Goal: Book appointment/travel/reservation

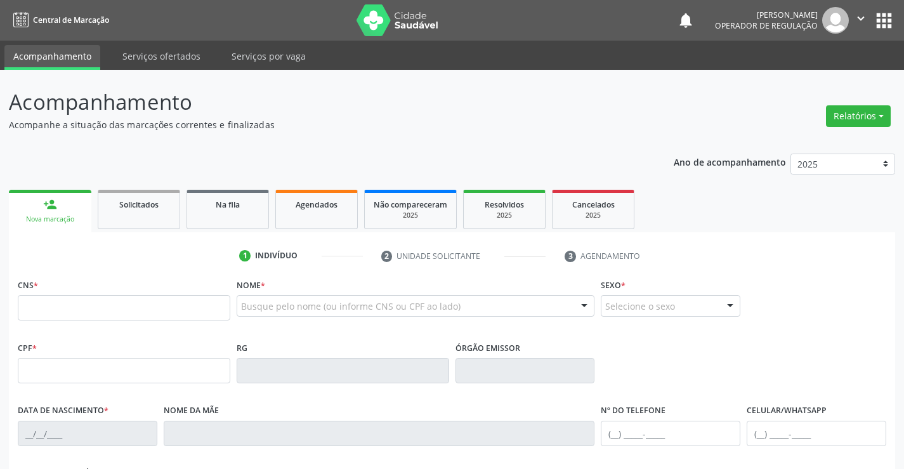
click at [120, 299] on input "text" at bounding box center [124, 307] width 212 height 25
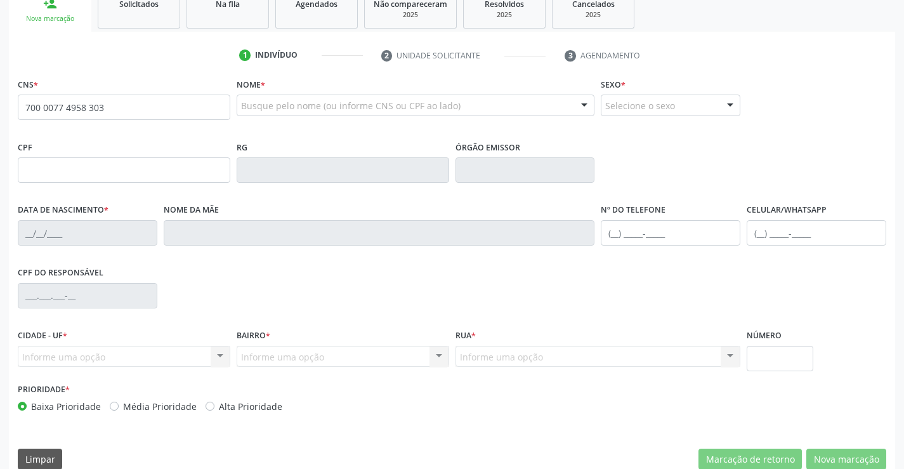
scroll to position [219, 0]
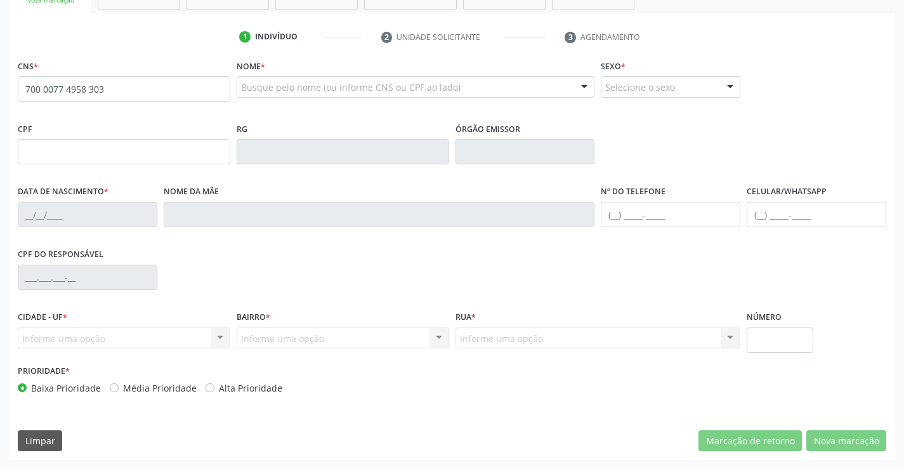
type input "700 0077 4958 303"
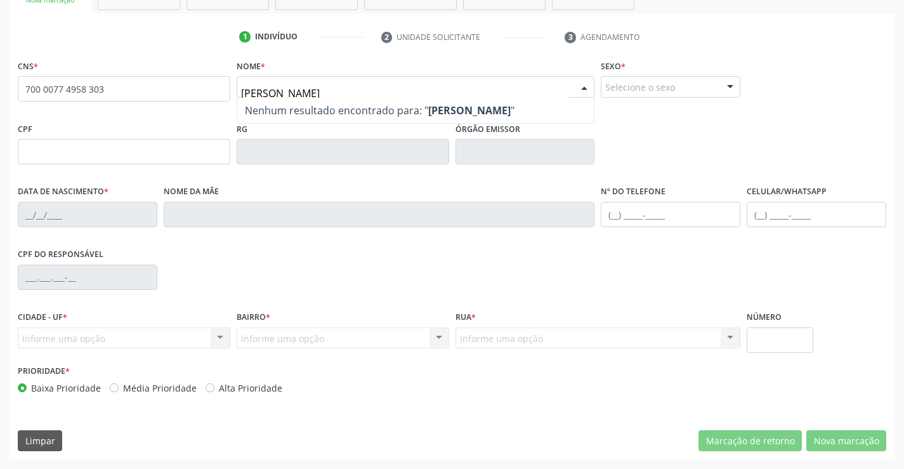
type input "[PERSON_NAME]"
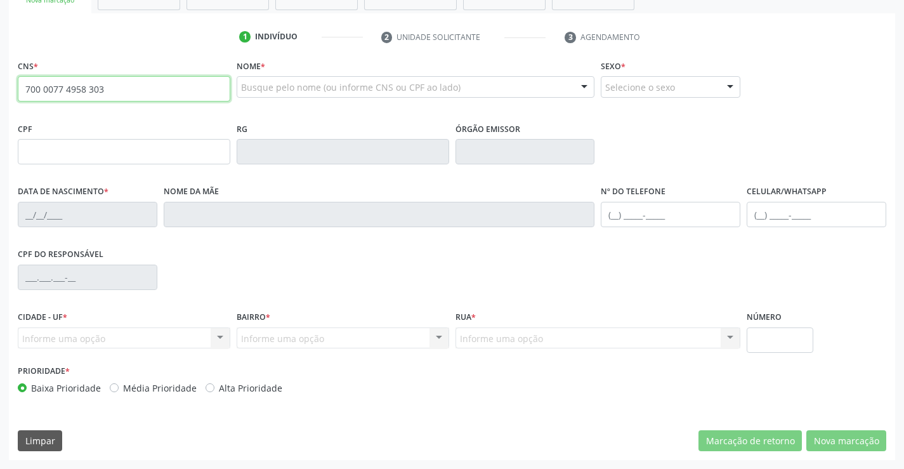
click at [157, 94] on input "700 0077 4958 303" at bounding box center [124, 88] width 212 height 25
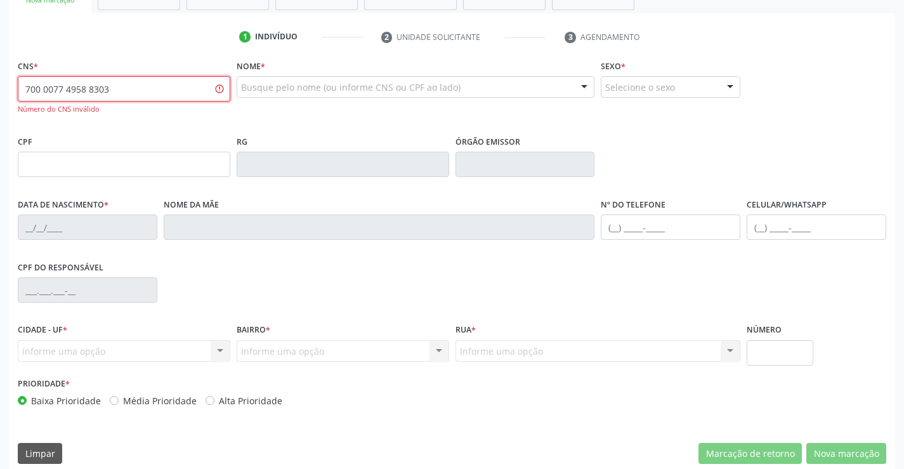
click at [155, 90] on input "700 0077 4958 8303" at bounding box center [124, 88] width 212 height 25
type input "700 0017 7495 8303"
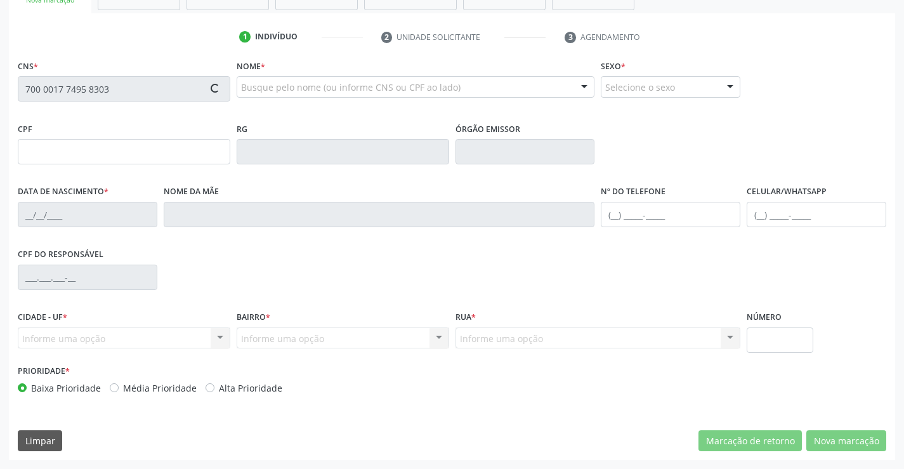
type input "0317165550"
type input "[DATE]"
type input "[PHONE_NUMBER]"
type input "600.501.525-72"
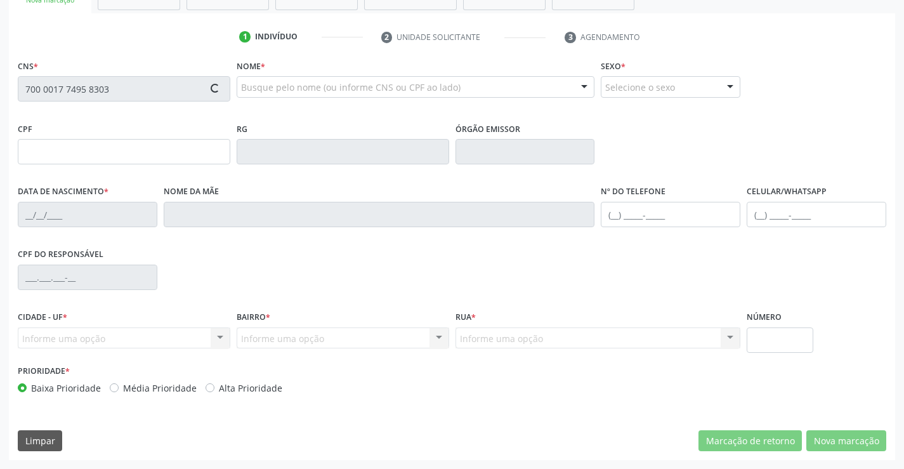
type input "S/N"
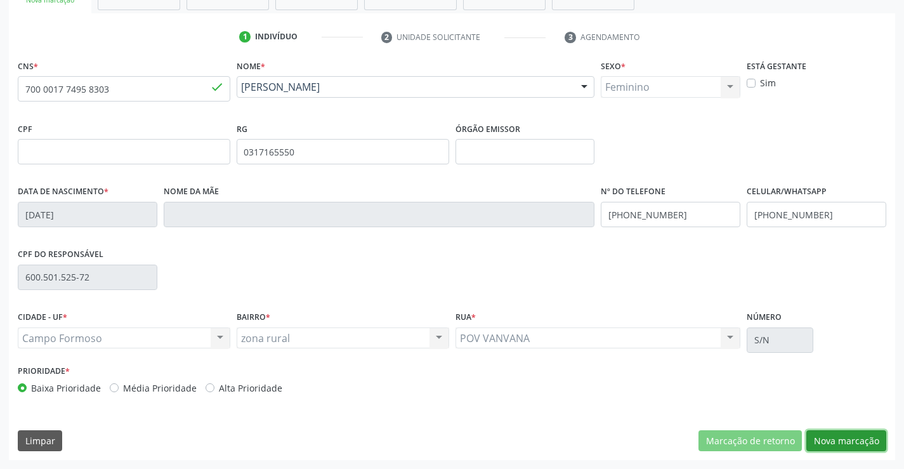
click at [842, 435] on button "Nova marcação" at bounding box center [846, 441] width 80 height 22
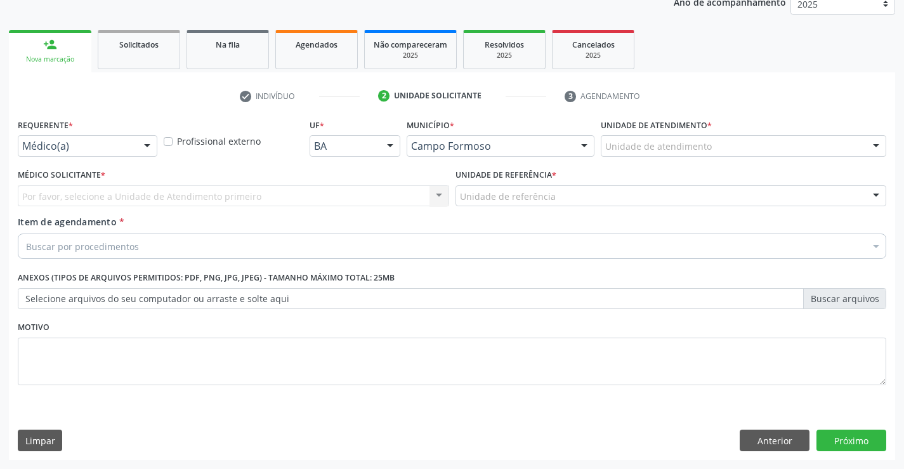
scroll to position [160, 0]
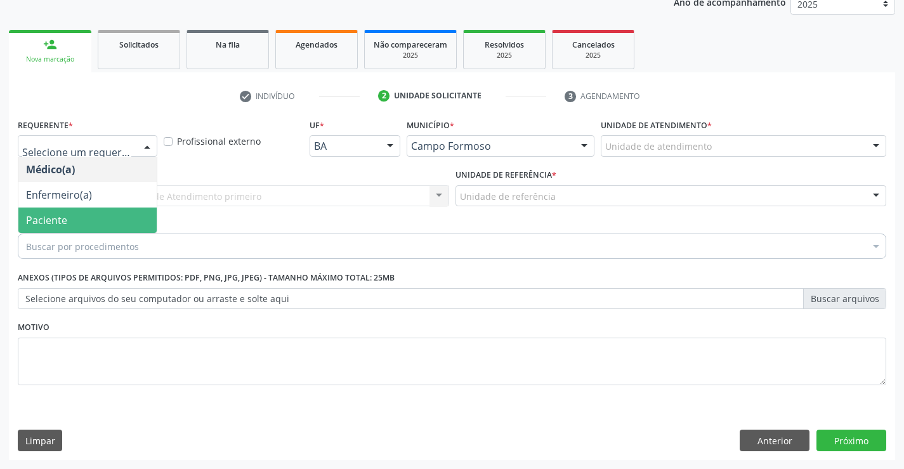
click at [63, 216] on span "Paciente" at bounding box center [46, 220] width 41 height 14
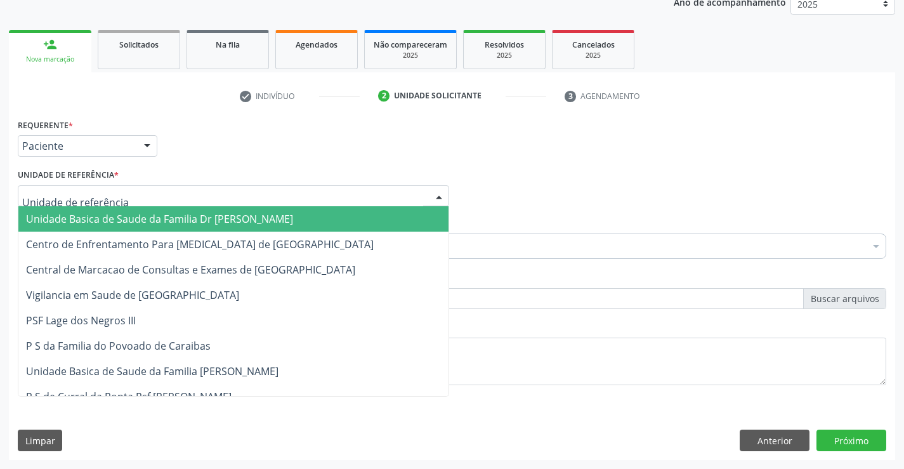
drag, startPoint x: 102, startPoint y: 193, endPoint x: 115, endPoint y: 235, distance: 43.9
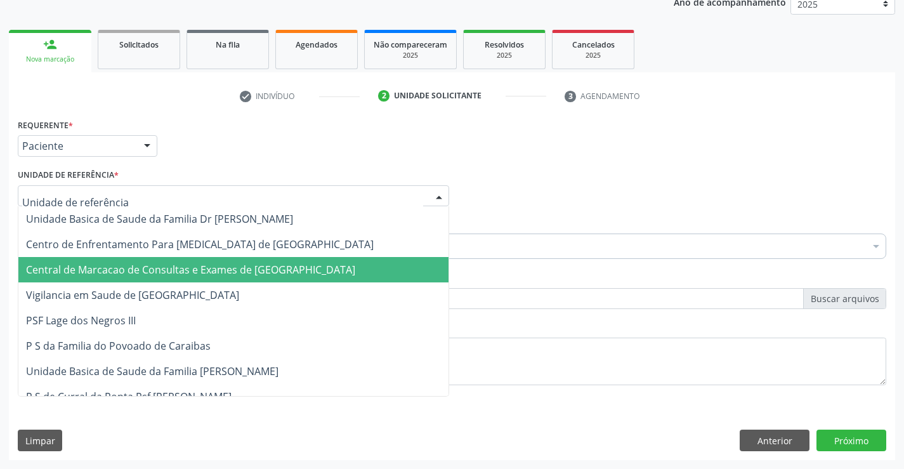
click at [117, 266] on span "Central de Marcacao de Consultas e Exames de [GEOGRAPHIC_DATA]" at bounding box center [190, 270] width 329 height 14
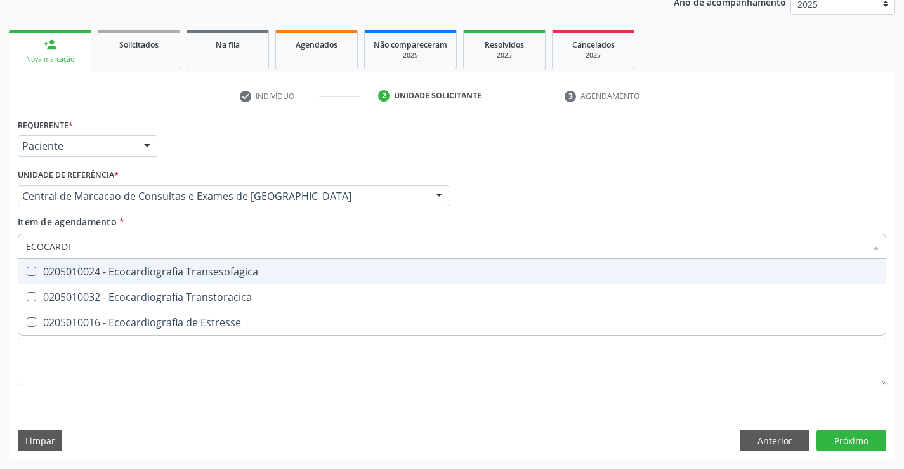
type input "ECOCARDIO"
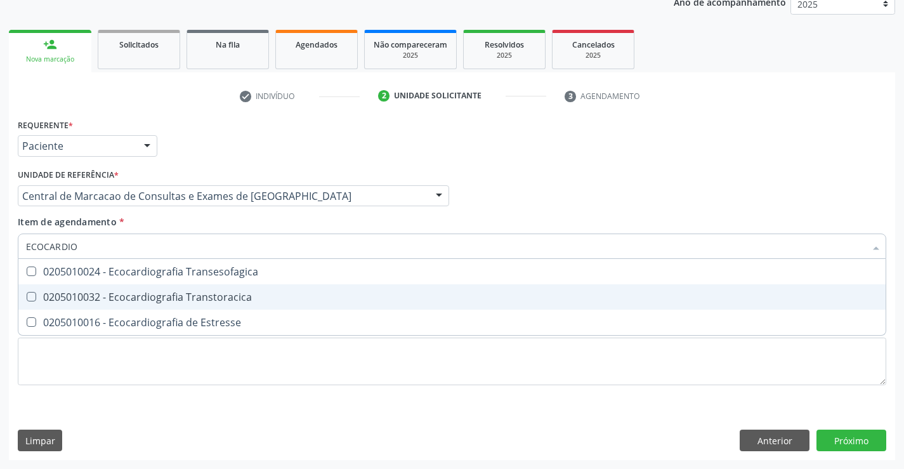
click at [124, 287] on span "0205010032 - Ecocardiografia Transtoracica" at bounding box center [451, 296] width 867 height 25
checkbox Transtoracica "true"
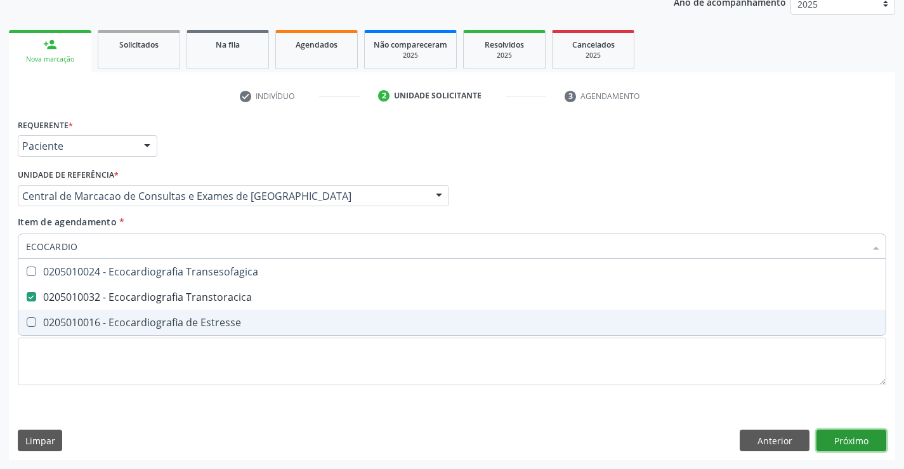
click at [872, 445] on div "Requerente * Paciente Médico(a) Enfermeiro(a) Paciente Nenhum resultado encontr…" at bounding box center [452, 287] width 886 height 344
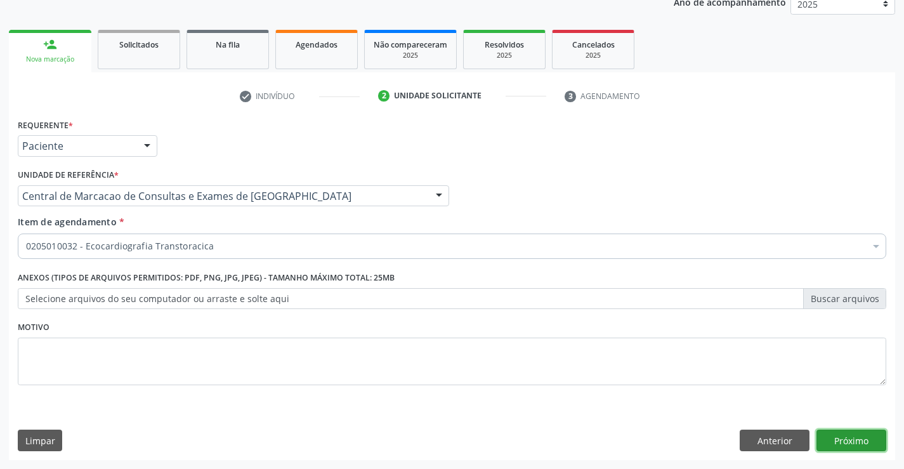
click at [869, 443] on button "Próximo" at bounding box center [851, 440] width 70 height 22
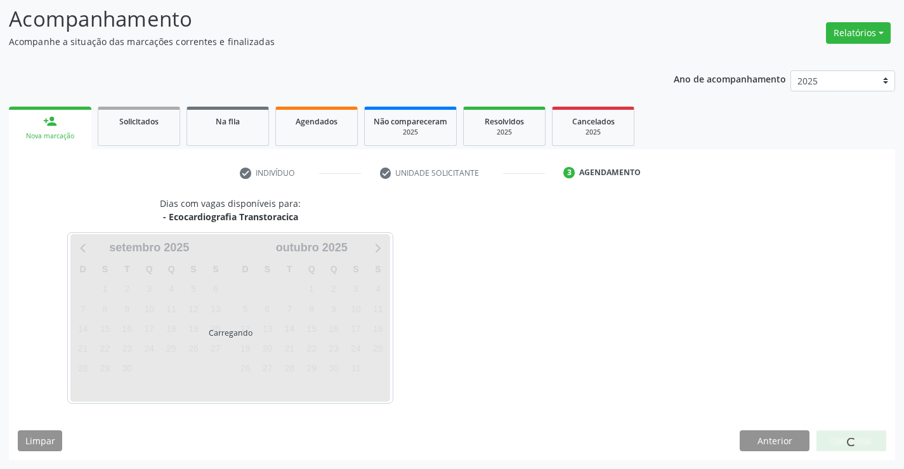
scroll to position [83, 0]
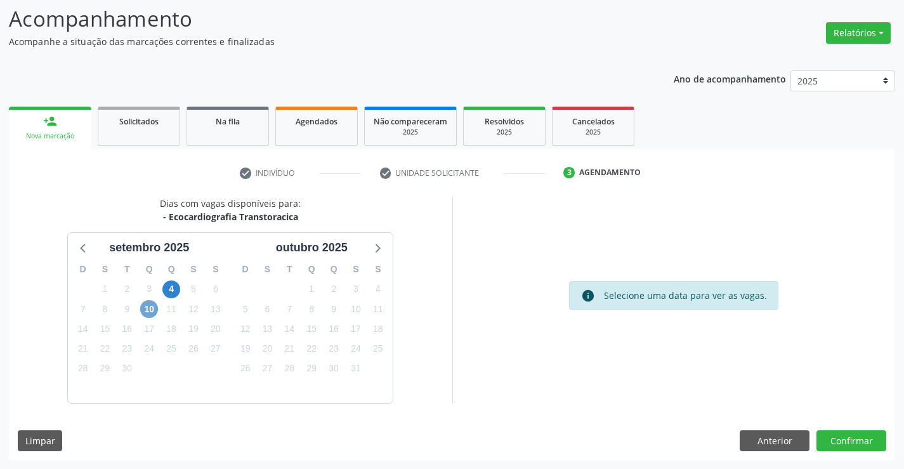
click at [152, 307] on span "10" at bounding box center [149, 309] width 18 height 18
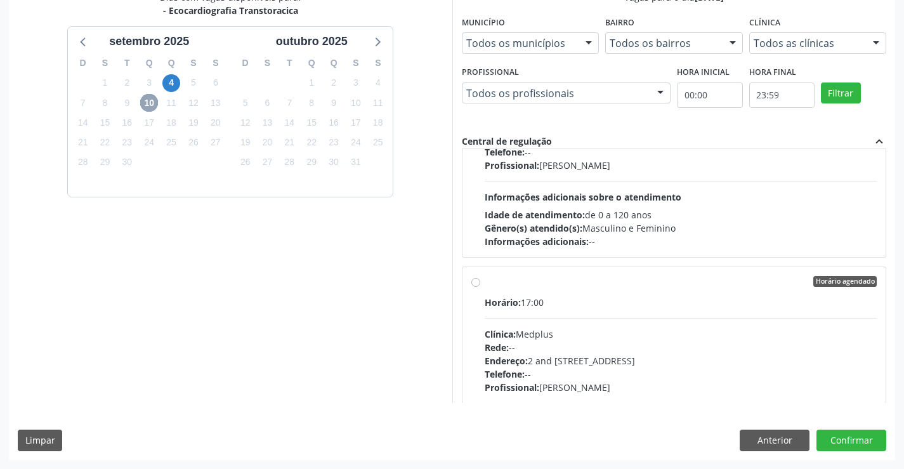
scroll to position [0, 0]
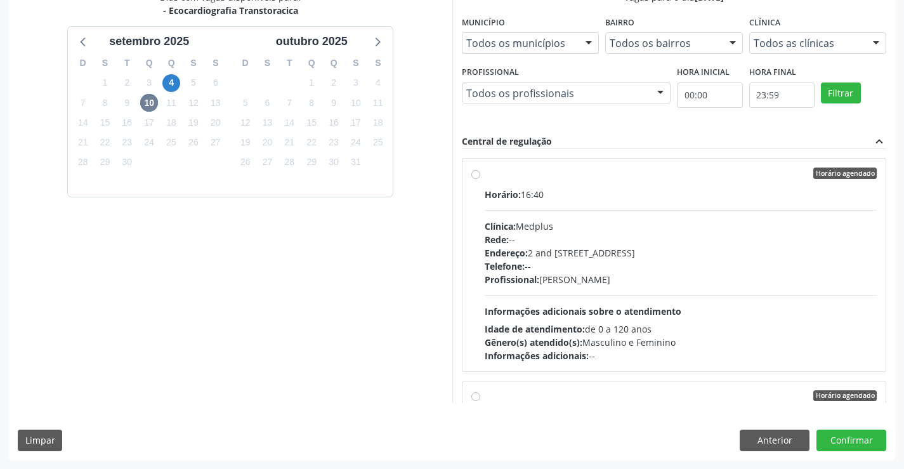
click at [631, 284] on div "Profissional: [PERSON_NAME]" at bounding box center [680, 279] width 393 height 13
click at [480, 179] on input "Horário agendado Horário: 16:40 Clínica: Medplus Rede: -- Endereço: 2 and [STRE…" at bounding box center [475, 172] width 9 height 11
radio input "true"
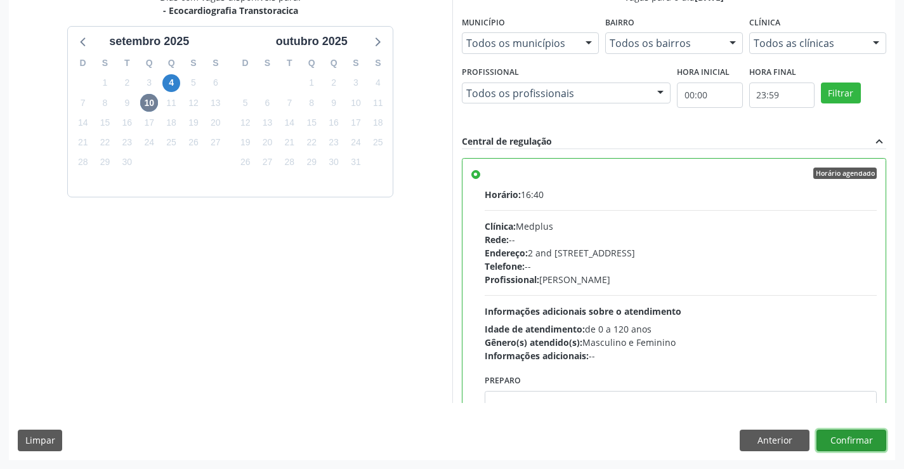
click at [822, 432] on button "Confirmar" at bounding box center [851, 440] width 70 height 22
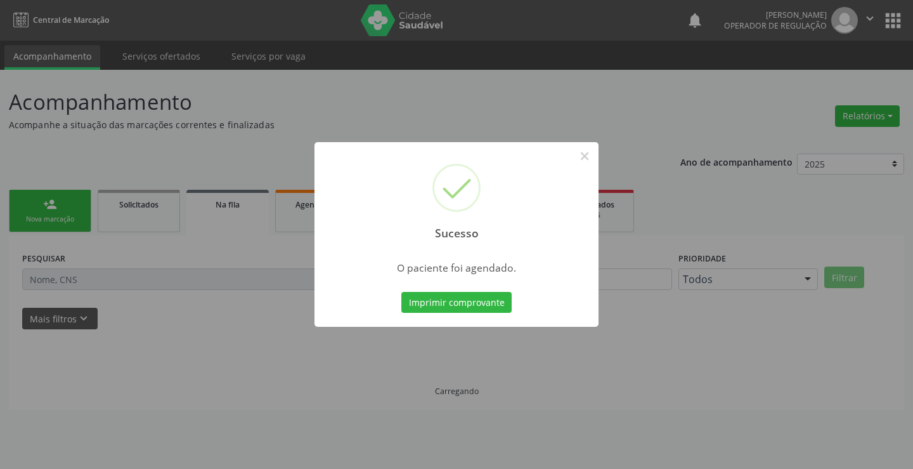
click at [401, 292] on button "Imprimir comprovante" at bounding box center [456, 303] width 110 height 22
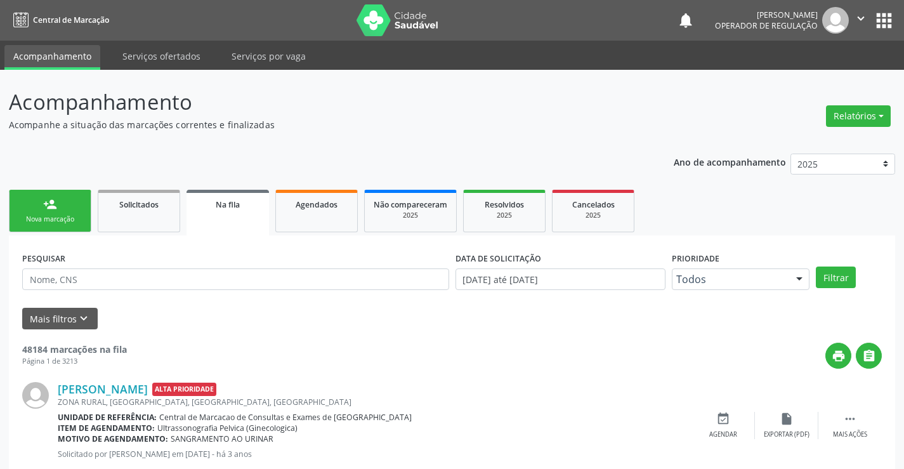
click at [70, 203] on link "person_add Nova marcação" at bounding box center [50, 211] width 82 height 42
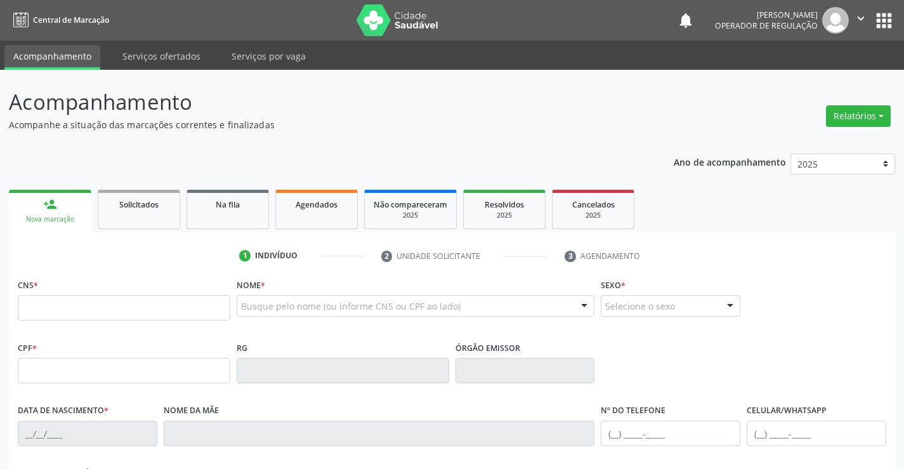
click at [154, 322] on fieldset "CNS *" at bounding box center [124, 302] width 212 height 54
click at [160, 304] on input "text" at bounding box center [124, 307] width 212 height 25
type input "700 1079 4364 0318"
type input "006.594.475-50"
type input "0831406976"
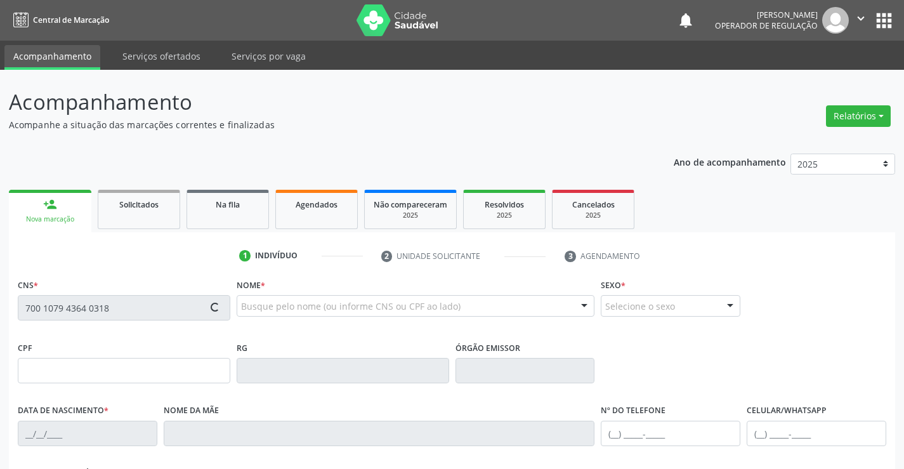
type input "[DATE]"
type input "[PHONE_NUMBER]"
type input "006.594.475-50"
type input "SN"
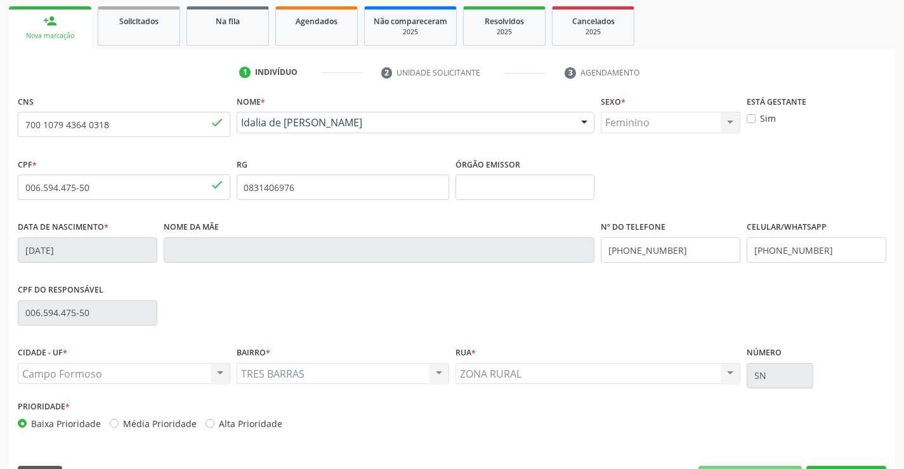
scroll to position [219, 0]
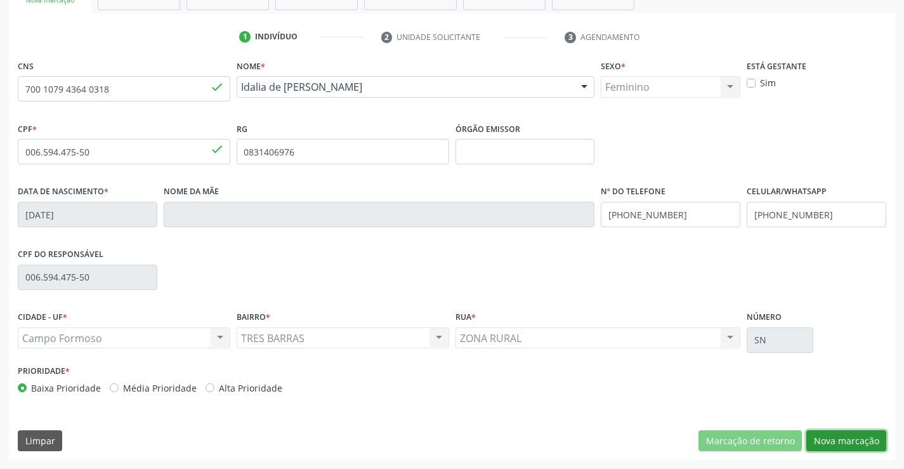
click at [821, 435] on button "Nova marcação" at bounding box center [846, 441] width 80 height 22
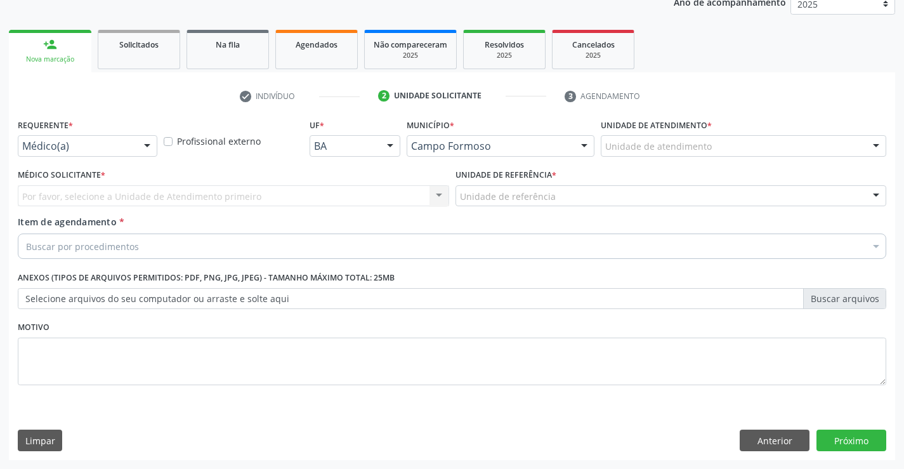
scroll to position [160, 0]
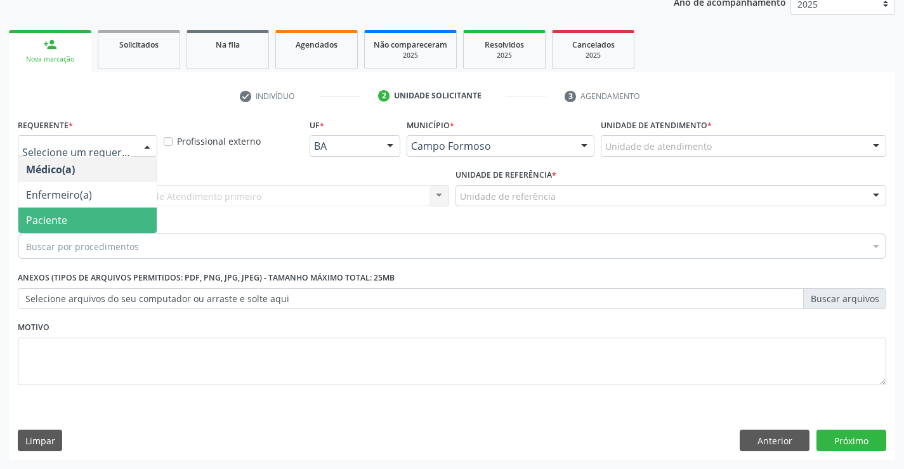
click at [131, 218] on span "Paciente" at bounding box center [87, 219] width 138 height 25
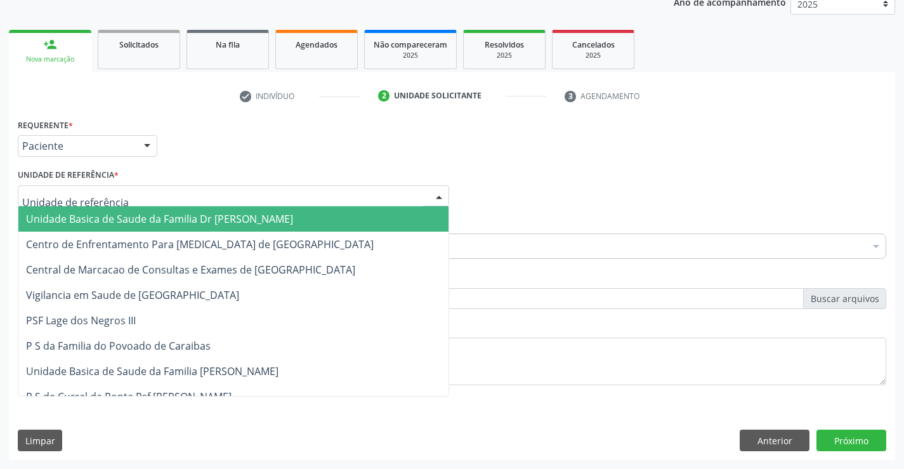
click at [245, 196] on div at bounding box center [233, 196] width 431 height 22
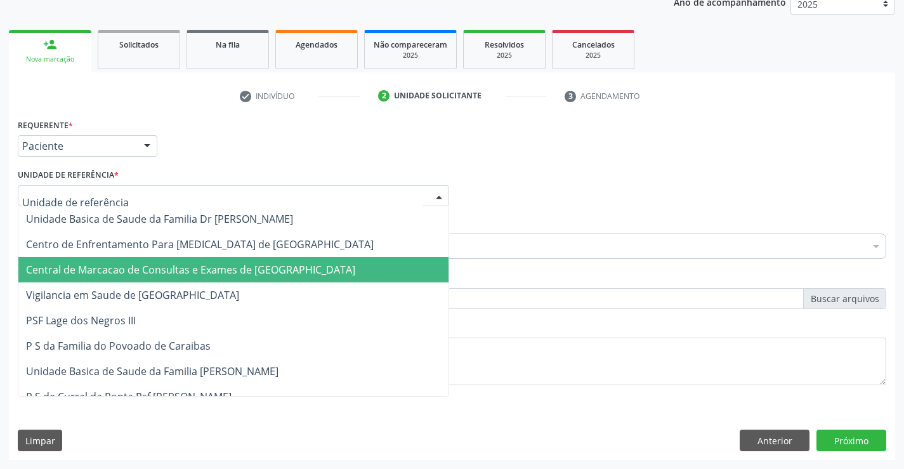
click at [173, 266] on span "Central de Marcacao de Consultas e Exames de [GEOGRAPHIC_DATA]" at bounding box center [190, 270] width 329 height 14
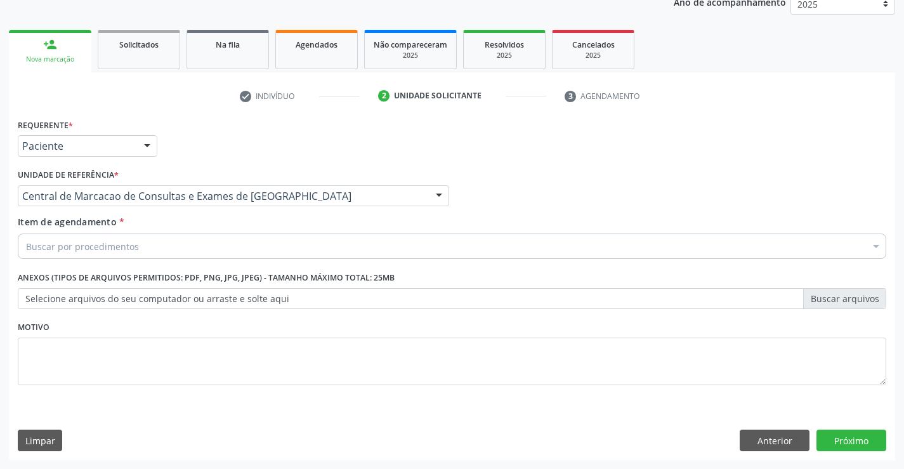
click at [146, 246] on div "Buscar por procedimentos" at bounding box center [452, 245] width 868 height 25
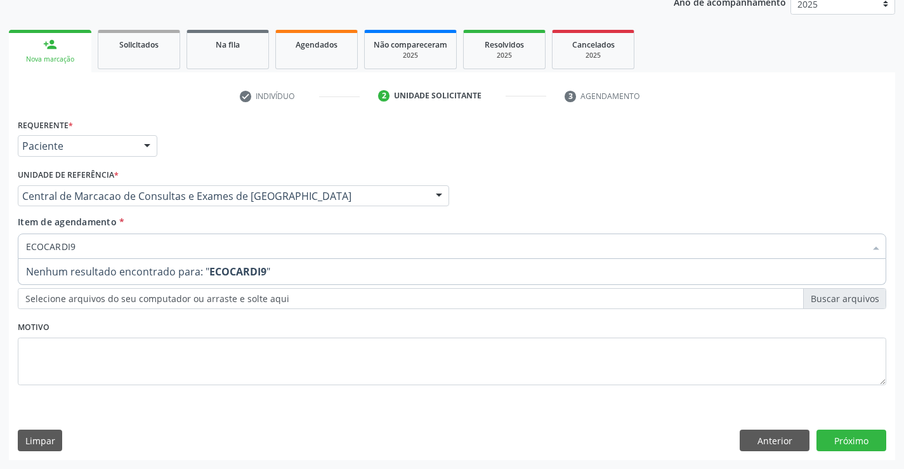
type input "ECOCARDI"
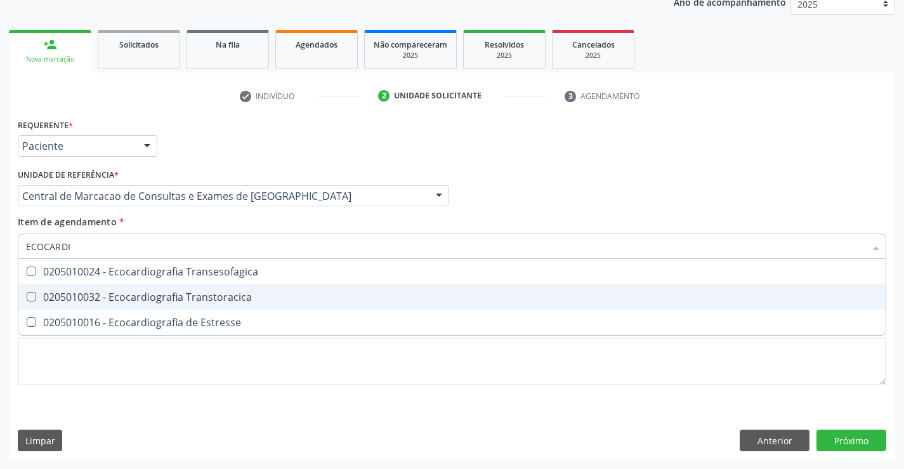
click at [165, 296] on div "0205010032 - Ecocardiografia Transtoracica" at bounding box center [452, 297] width 852 height 10
checkbox Transtoracica "true"
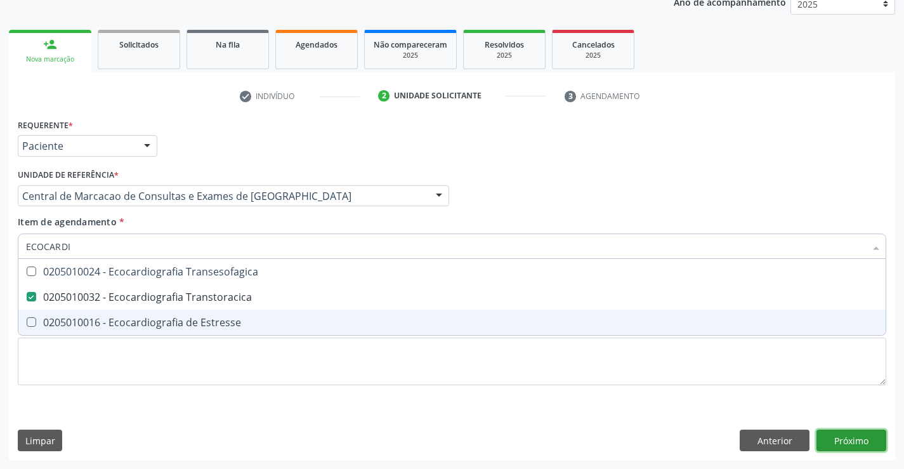
click at [862, 441] on div "Requerente * Paciente Médico(a) Enfermeiro(a) Paciente Nenhum resultado encontr…" at bounding box center [452, 287] width 886 height 344
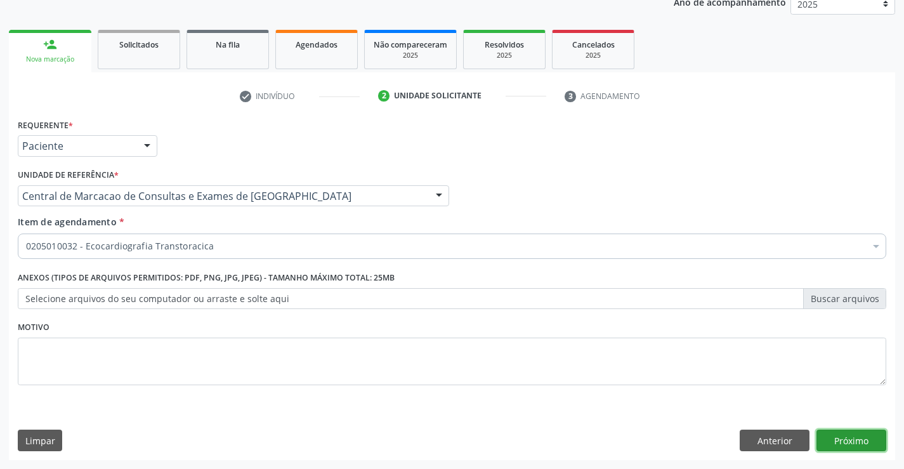
click at [856, 436] on button "Próximo" at bounding box center [851, 440] width 70 height 22
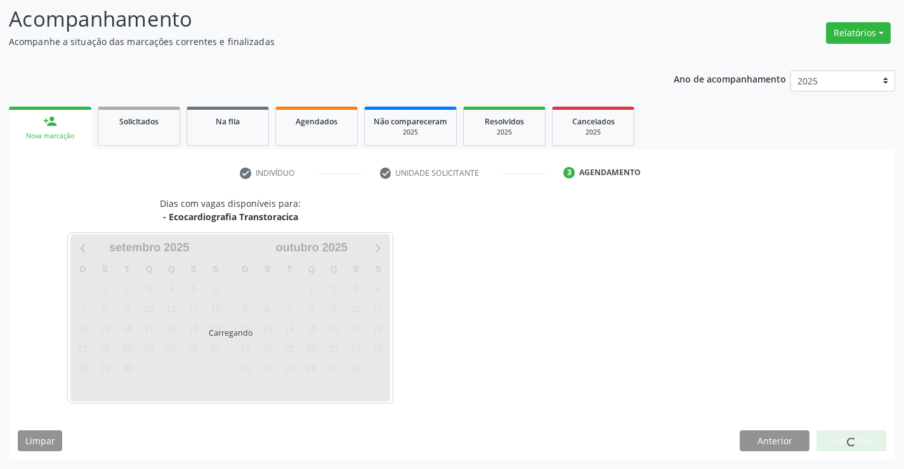
scroll to position [83, 0]
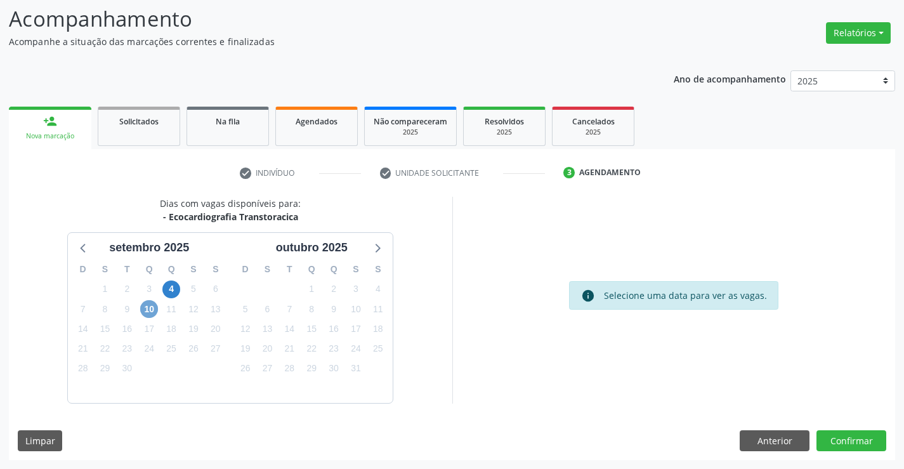
click at [150, 306] on span "10" at bounding box center [149, 309] width 18 height 18
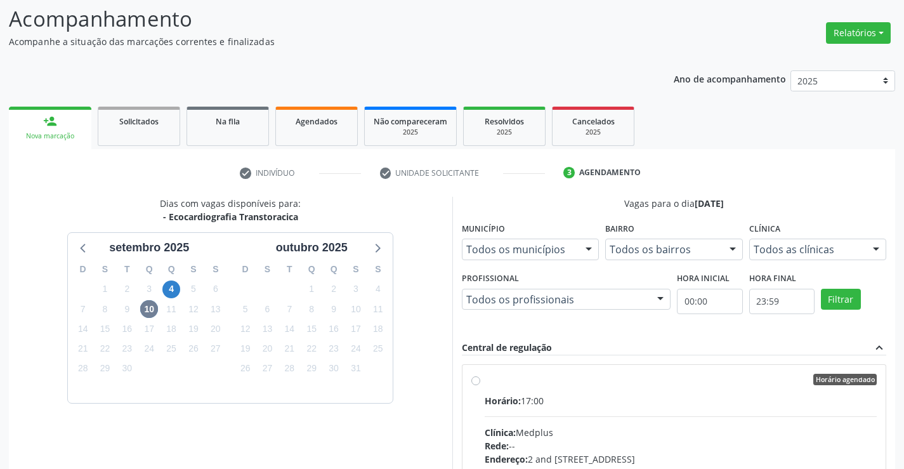
click at [429, 364] on div "Dias com vagas disponíveis para: - Ecocardiografia Transtoracica [DATE] D S T Q…" at bounding box center [230, 391] width 443 height 389
click at [480, 385] on input "Horário agendado Horário: 17:00 Clínica: Medplus Rede: -- Endereço: 2 and [STRE…" at bounding box center [475, 379] width 9 height 11
radio input "true"
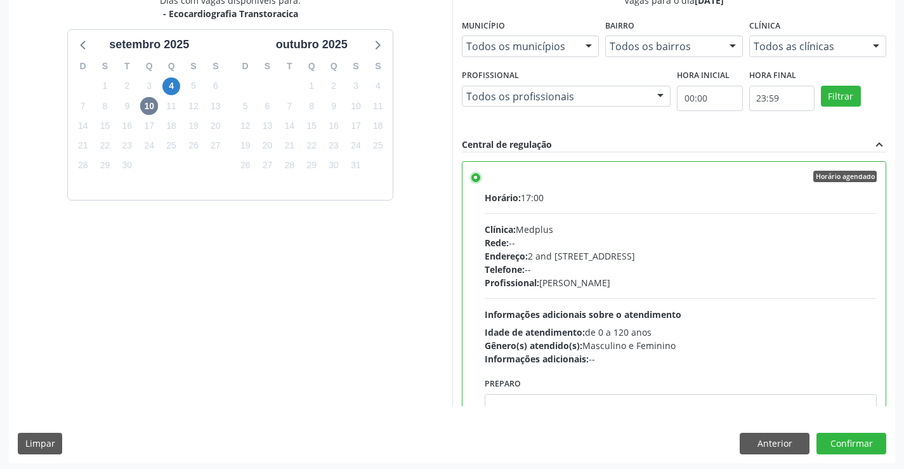
scroll to position [289, 0]
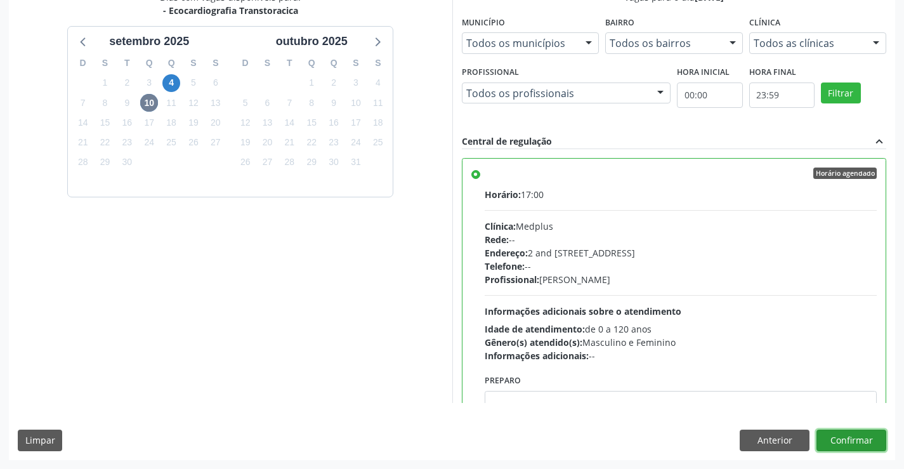
click at [829, 436] on button "Confirmar" at bounding box center [851, 440] width 70 height 22
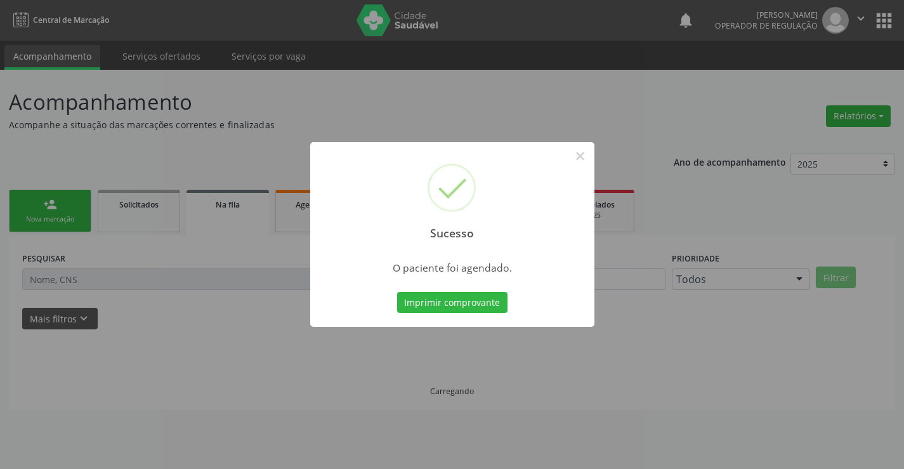
scroll to position [0, 0]
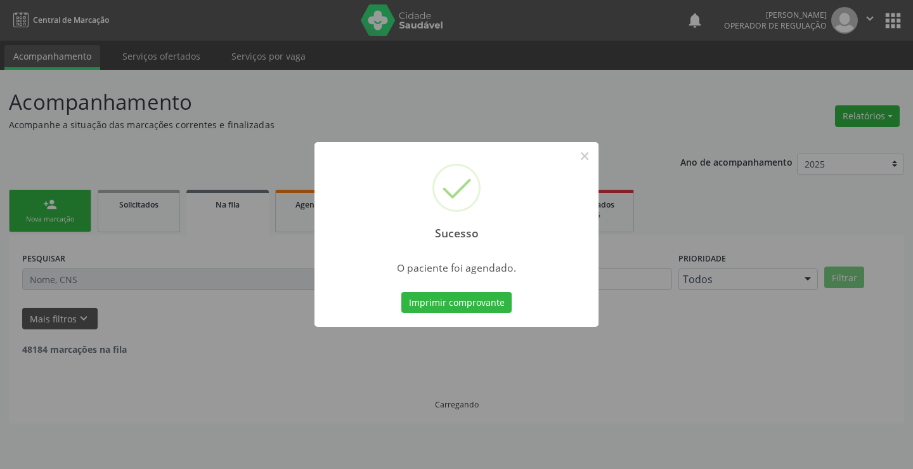
click at [401, 292] on button "Imprimir comprovante" at bounding box center [456, 303] width 110 height 22
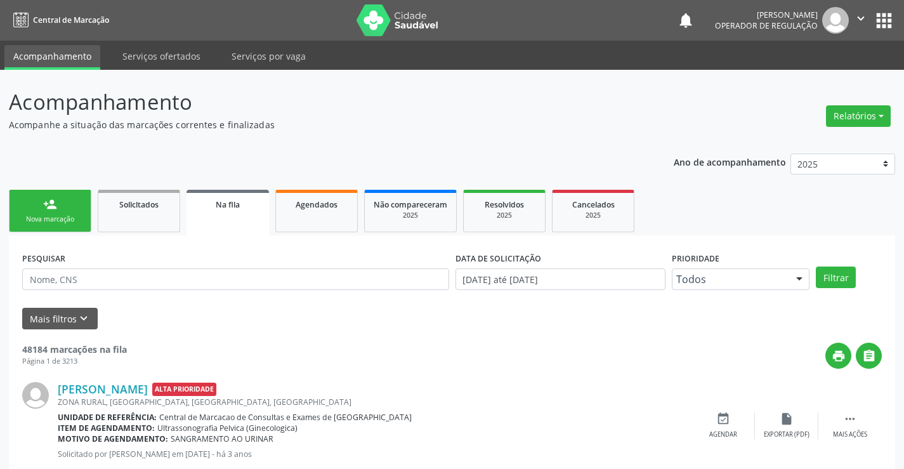
click at [855, 15] on icon "" at bounding box center [861, 18] width 14 height 14
click at [824, 78] on link "Sair" at bounding box center [828, 77] width 88 height 18
